Goal: Obtain resource: Obtain resource

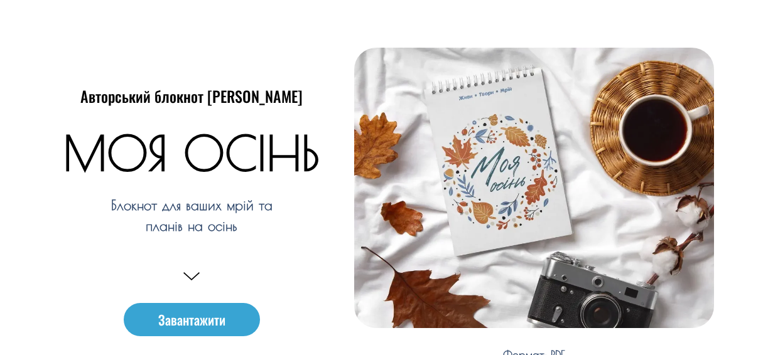
scroll to position [186, 0]
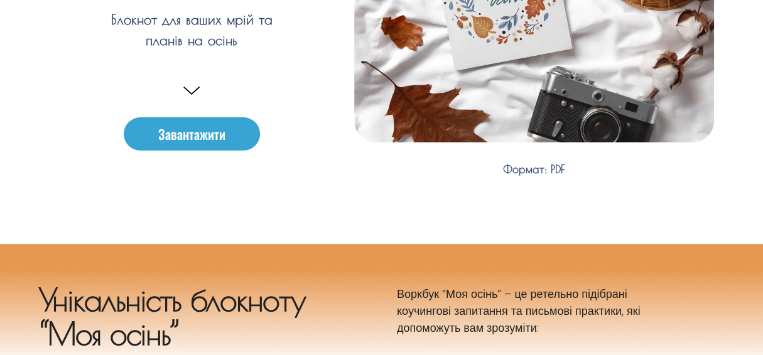
click at [178, 139] on e-page-transition at bounding box center [381, 177] width 763 height 355
click at [201, 78] on div "Завантажити" at bounding box center [192, 116] width 276 height 82
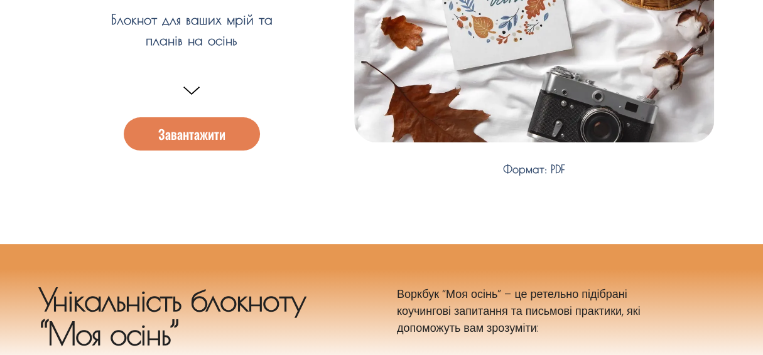
drag, startPoint x: 193, startPoint y: 156, endPoint x: 188, endPoint y: 134, distance: 23.3
click at [190, 146] on div "Авторський блокнот Антоніни Шаленної МОЯ ОСІНЬ Блокнот для ваших мрій та планів…" at bounding box center [191, 29] width 307 height 354
click at [188, 134] on span "Завантажити" at bounding box center [191, 133] width 67 height 13
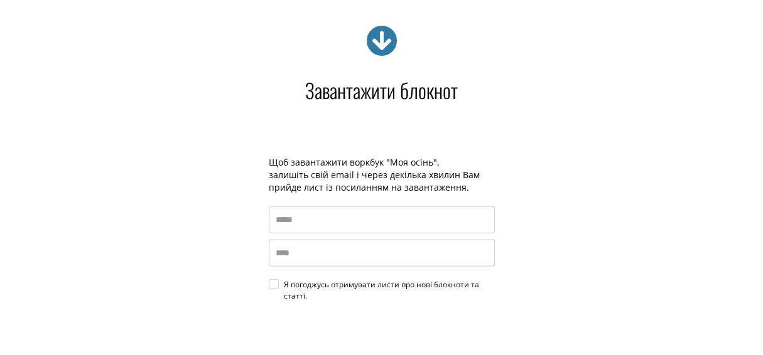
scroll to position [1686, 0]
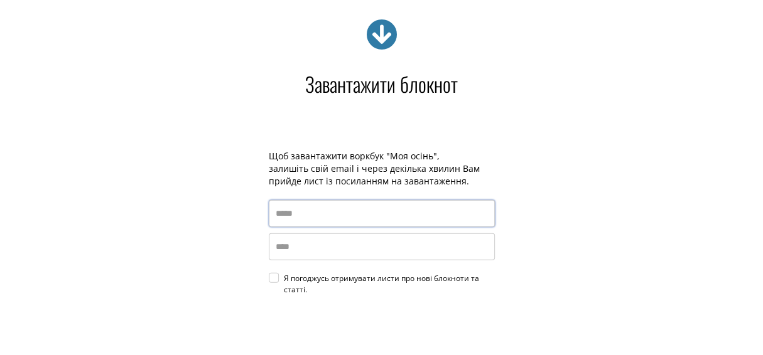
click at [312, 220] on input "email" at bounding box center [382, 213] width 226 height 27
type input "**********"
click at [293, 250] on input "name" at bounding box center [382, 247] width 226 height 27
type input "*****"
click at [284, 277] on div "Я погоджусь отримувати листи про нові блокноти та статті." at bounding box center [389, 284] width 211 height 23
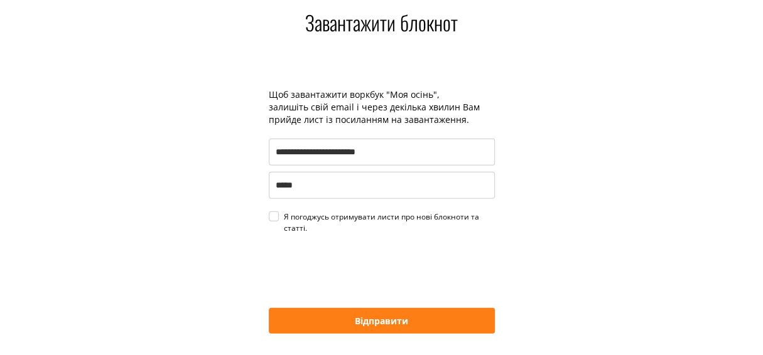
scroll to position [1874, 0]
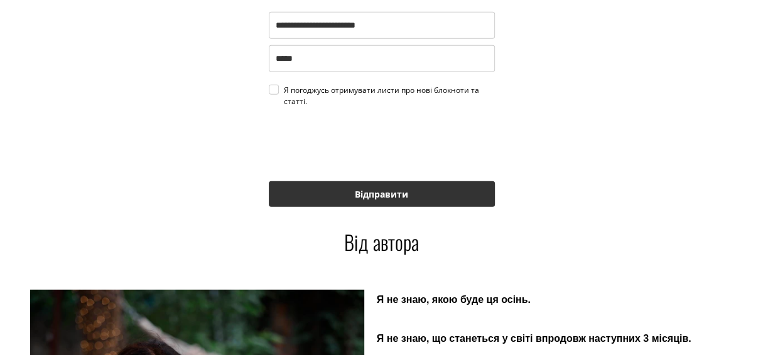
click at [368, 193] on button "Відправити" at bounding box center [382, 195] width 226 height 26
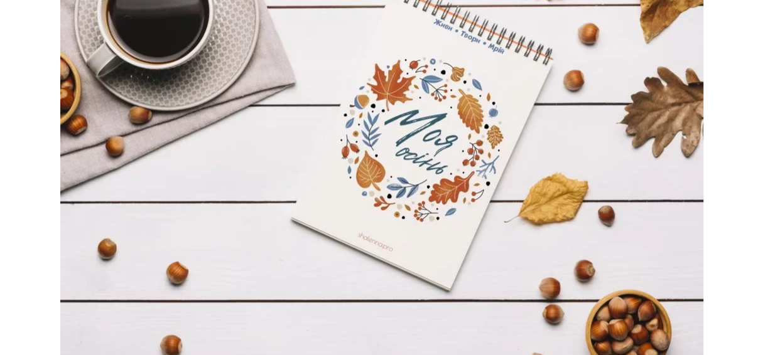
scroll to position [3707, 0]
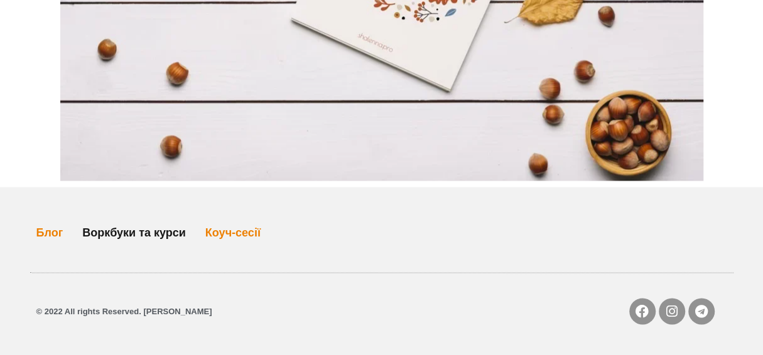
click at [137, 232] on link "Воркбуки та курси" at bounding box center [134, 233] width 104 height 29
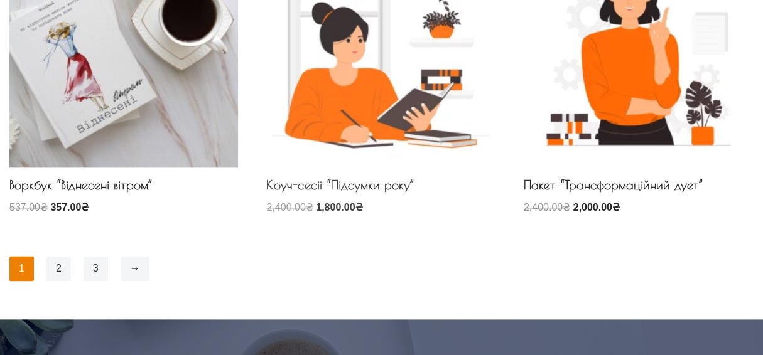
scroll to position [879, 0]
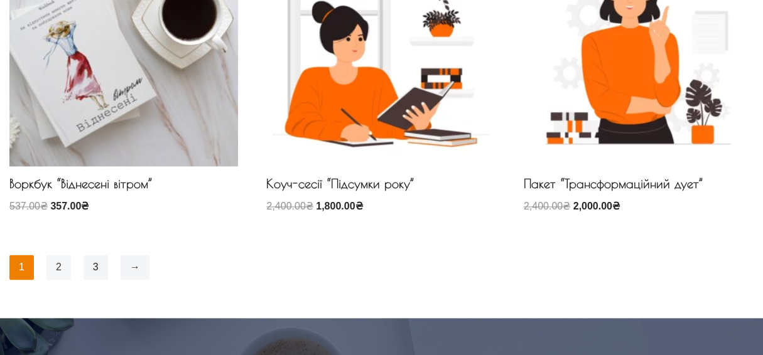
click at [55, 267] on link "2" at bounding box center [58, 267] width 24 height 25
